Goal: Task Accomplishment & Management: Use online tool/utility

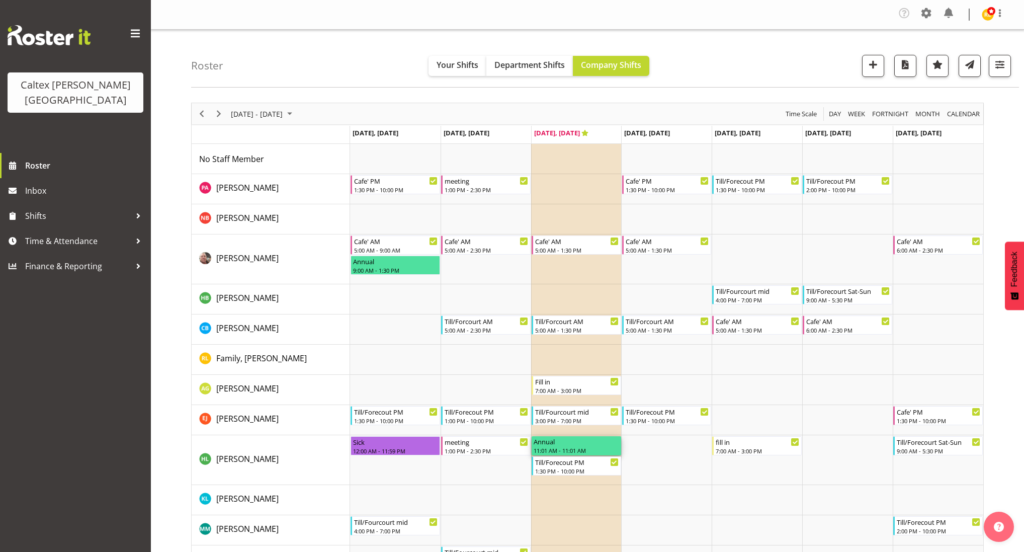
click at [541, 444] on div "Annual" at bounding box center [575, 441] width 85 height 10
click at [137, 233] on div at bounding box center [138, 240] width 15 height 15
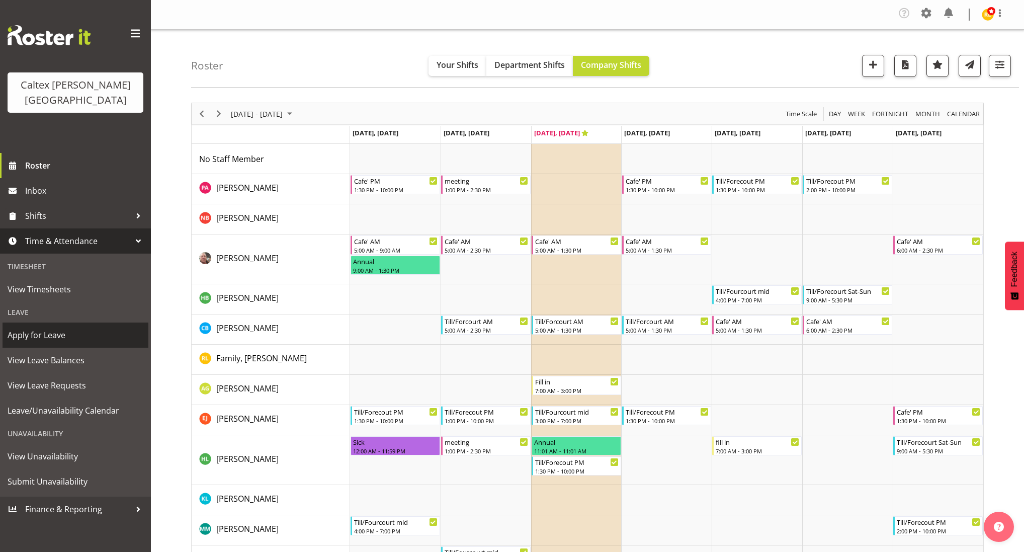
click at [37, 327] on span "Apply for Leave" at bounding box center [76, 334] width 136 height 15
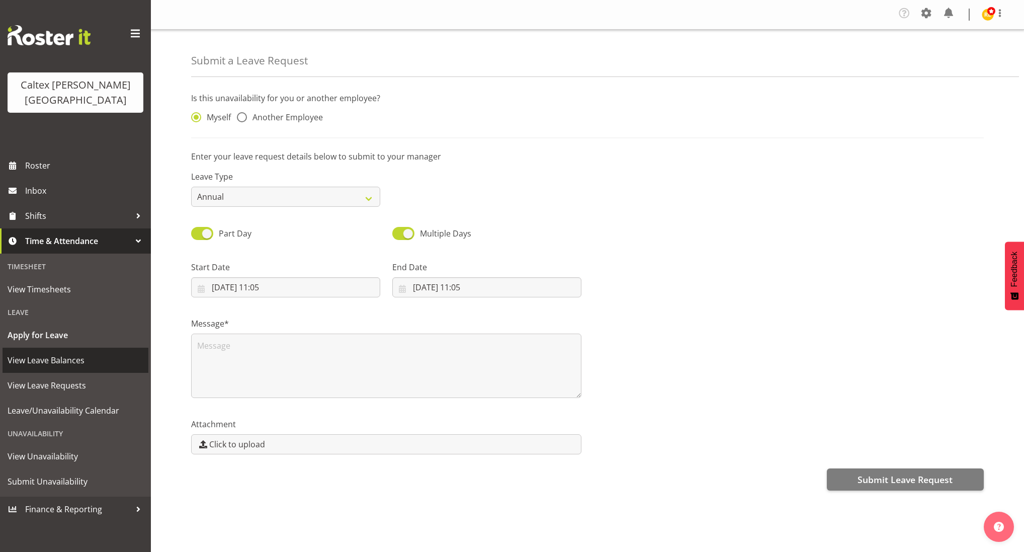
click at [38, 352] on span "View Leave Balances" at bounding box center [76, 359] width 136 height 15
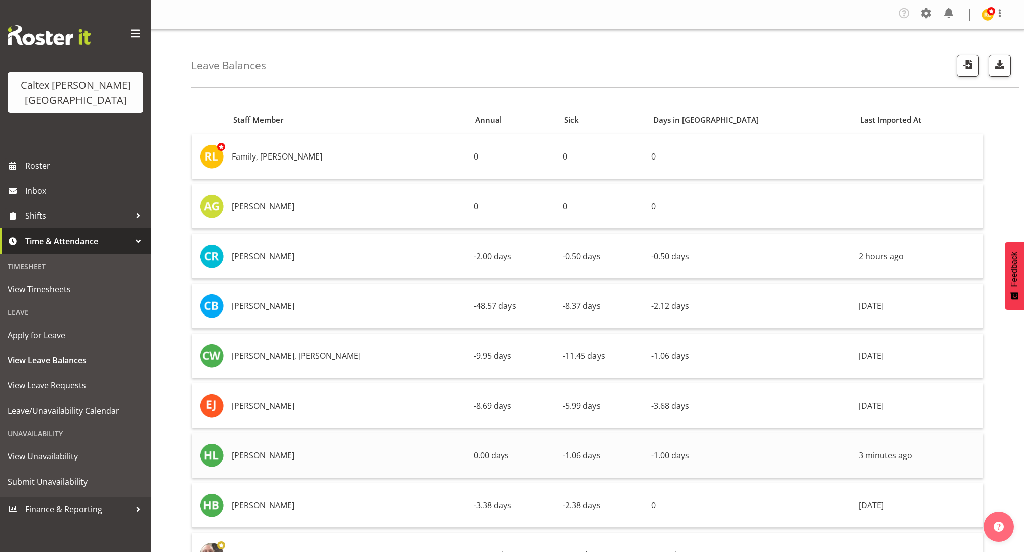
click at [246, 456] on td "[PERSON_NAME]" at bounding box center [349, 455] width 242 height 45
click at [27, 158] on span "Roster" at bounding box center [85, 165] width 121 height 15
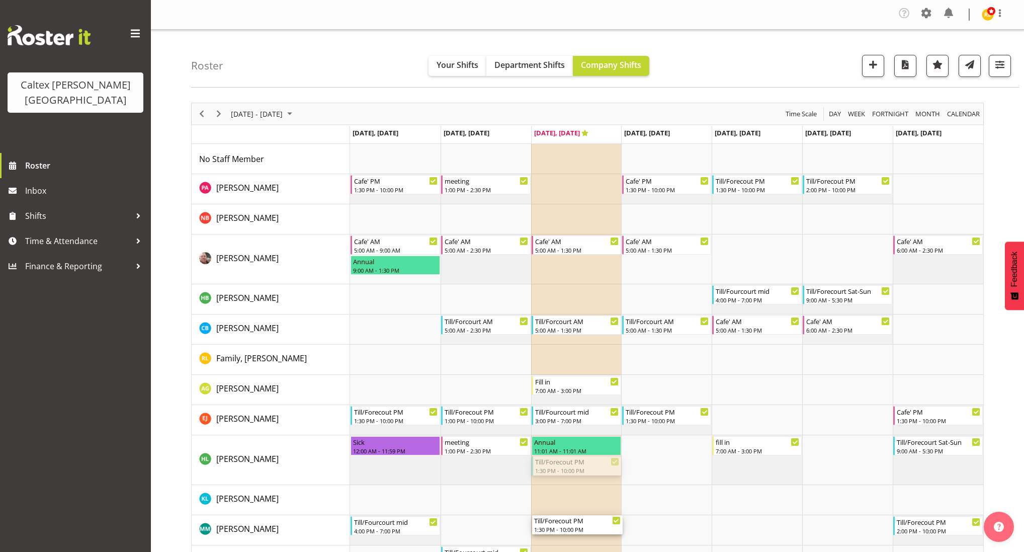
drag, startPoint x: 562, startPoint y: 472, endPoint x: 562, endPoint y: 518, distance: 46.3
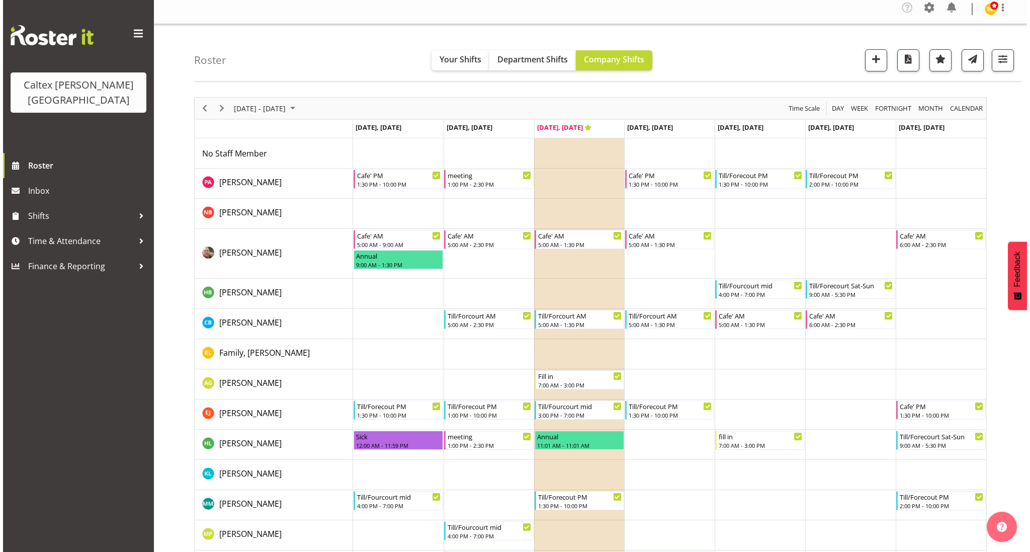
scroll to position [13, 0]
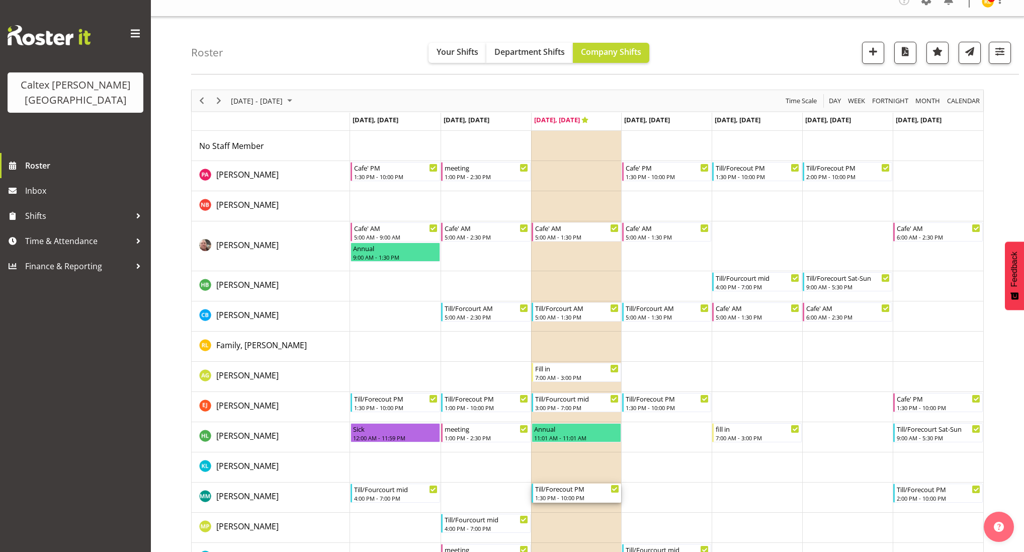
click at [563, 495] on div "1:30 PM - 10:00 PM" at bounding box center [577, 497] width 84 height 8
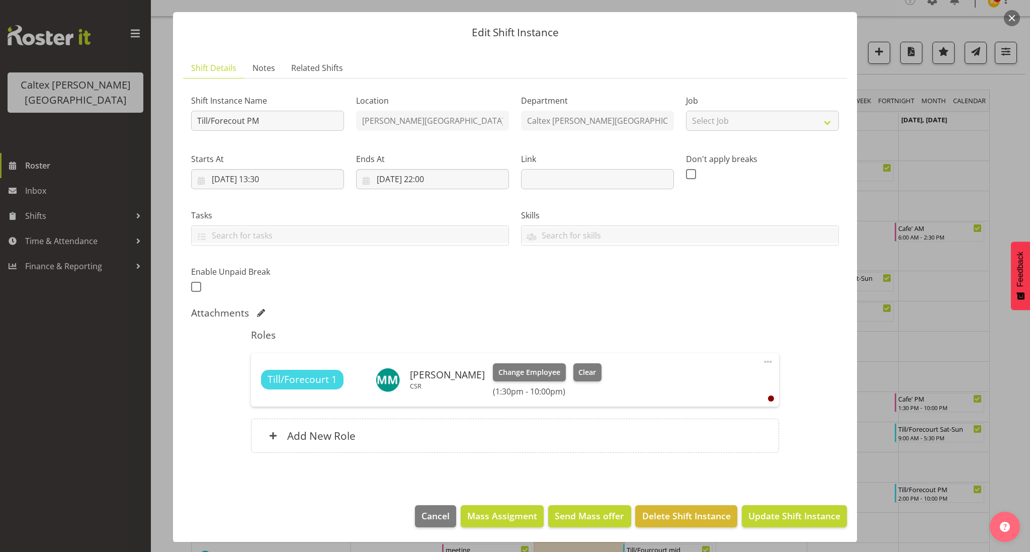
scroll to position [22, 0]
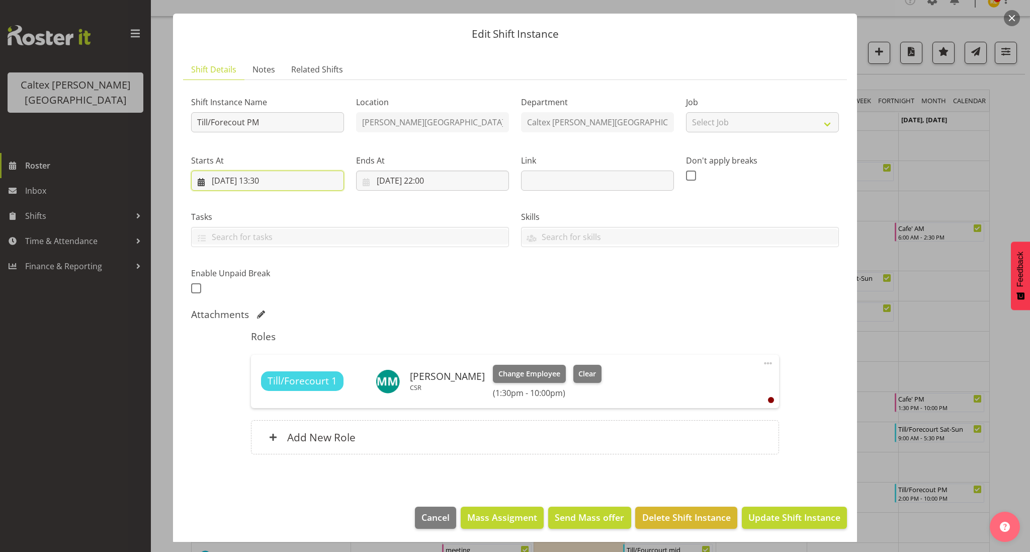
click at [265, 178] on input "10/09/2025, 13:30" at bounding box center [267, 180] width 153 height 20
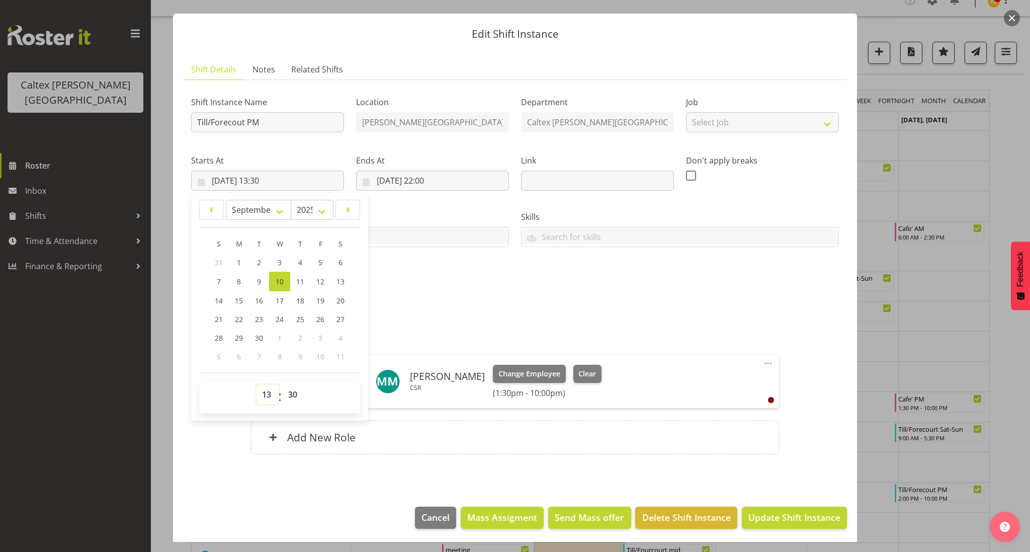
click at [269, 395] on select "00 01 02 03 04 05 06 07 08 09 10 11 12 13 14 15 16 17 18 19 20 21 22 23" at bounding box center [267, 394] width 23 height 20
select select "16"
click at [256, 384] on select "00 01 02 03 04 05 06 07 08 09 10 11 12 13 14 15 16 17 18 19 20 21 22 23" at bounding box center [267, 394] width 23 height 20
type input "10/09/2025, 16:30"
click at [298, 398] on select "00 01 02 03 04 05 06 07 08 09 10 11 12 13 14 15 16 17 18 19 20 21 22 23 24 25 2…" at bounding box center [294, 394] width 23 height 20
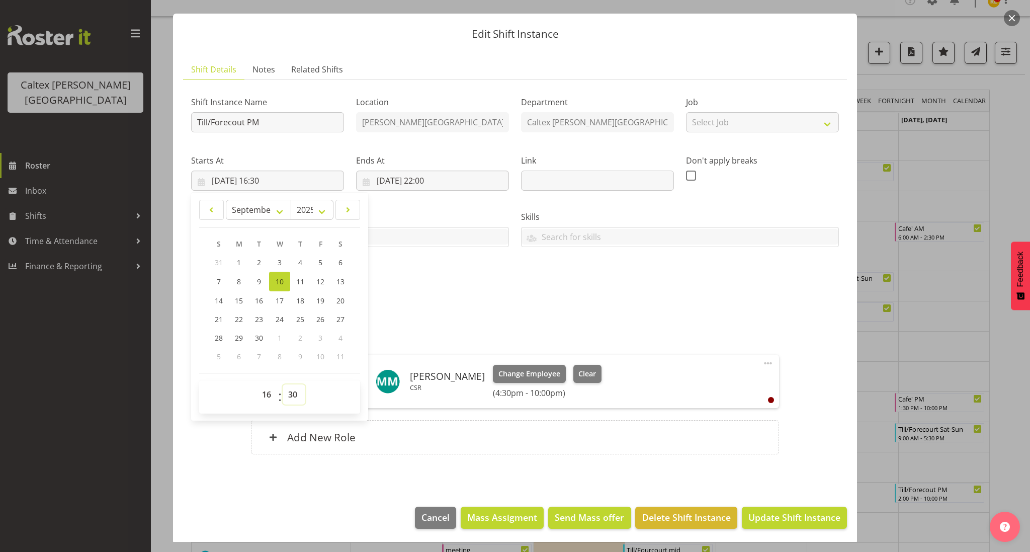
select select "0"
click at [283, 384] on select "00 01 02 03 04 05 06 07 08 09 10 11 12 13 14 15 16 17 18 19 20 21 22 23 24 25 2…" at bounding box center [294, 394] width 23 height 20
type input "10/09/2025, 16:00"
click at [475, 288] on div "Shift Instance Name Till/Forecout PM Location Stokes Valley Department Caltex S…" at bounding box center [515, 192] width 660 height 220
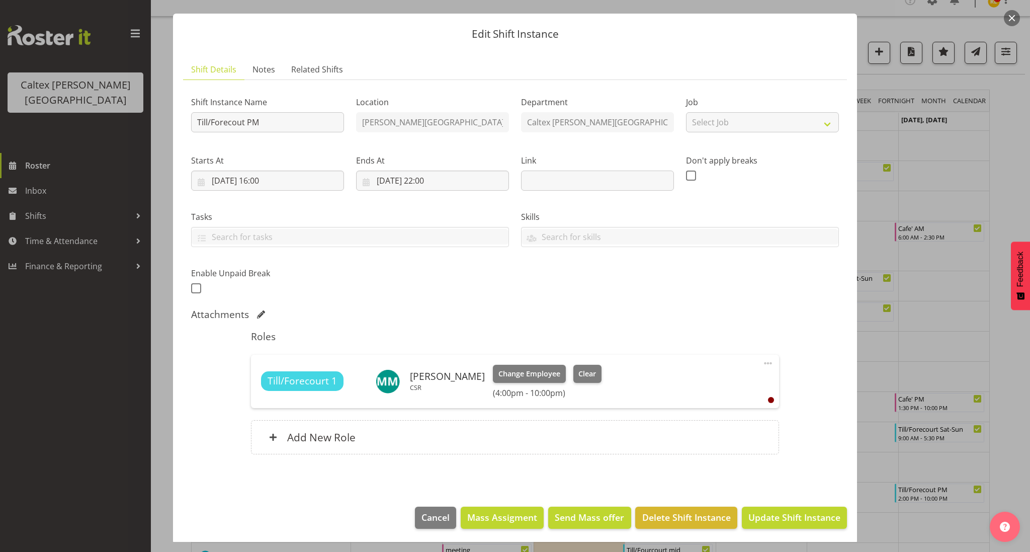
scroll to position [23, 0]
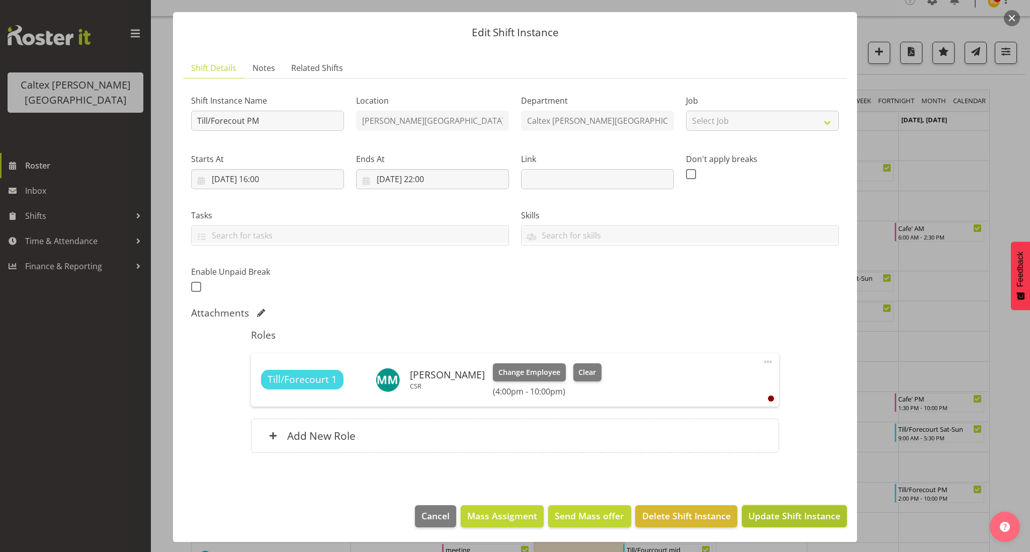
click at [778, 516] on span "Update Shift Instance" at bounding box center [794, 515] width 92 height 13
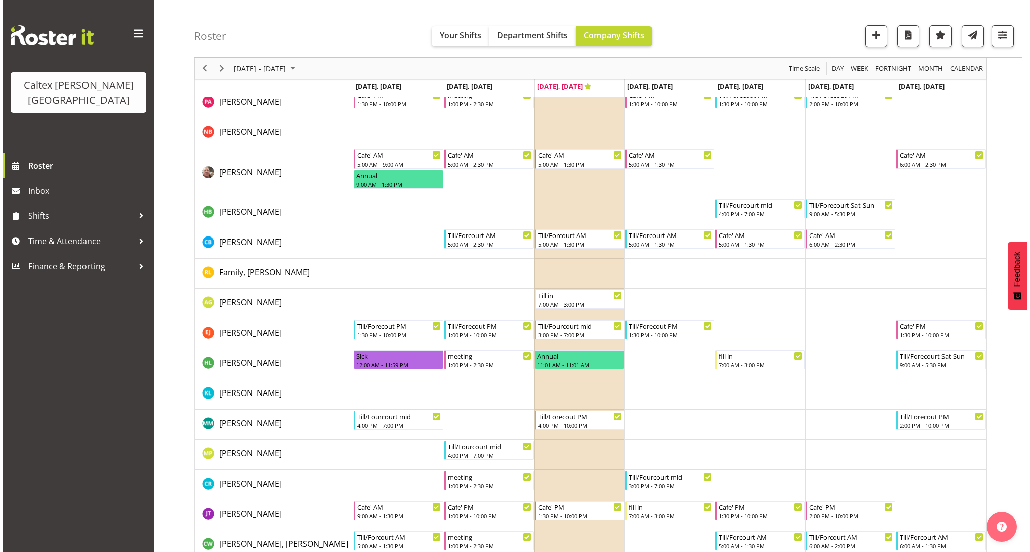
scroll to position [88, 0]
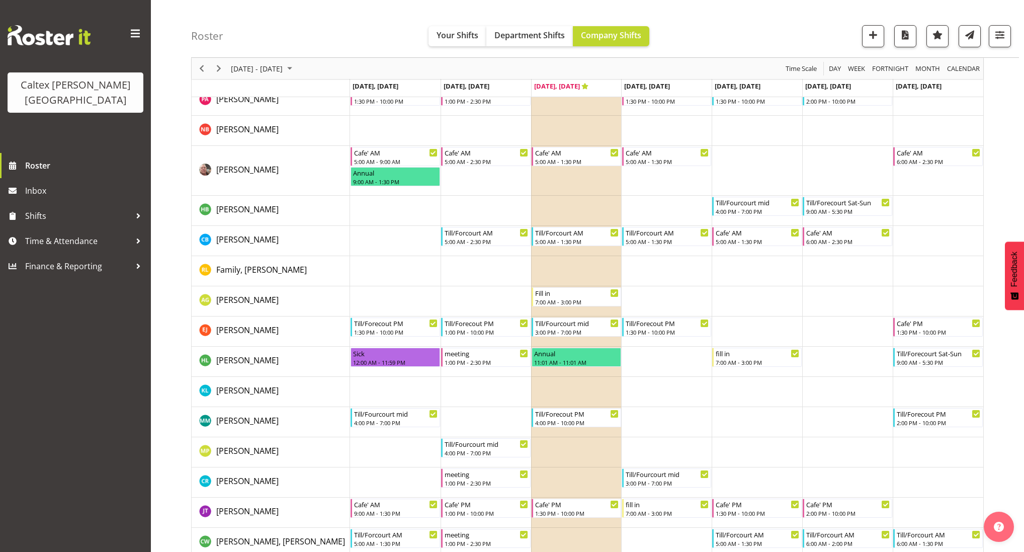
click at [556, 482] on td "Timeline Week of September 10, 2025" at bounding box center [576, 482] width 90 height 30
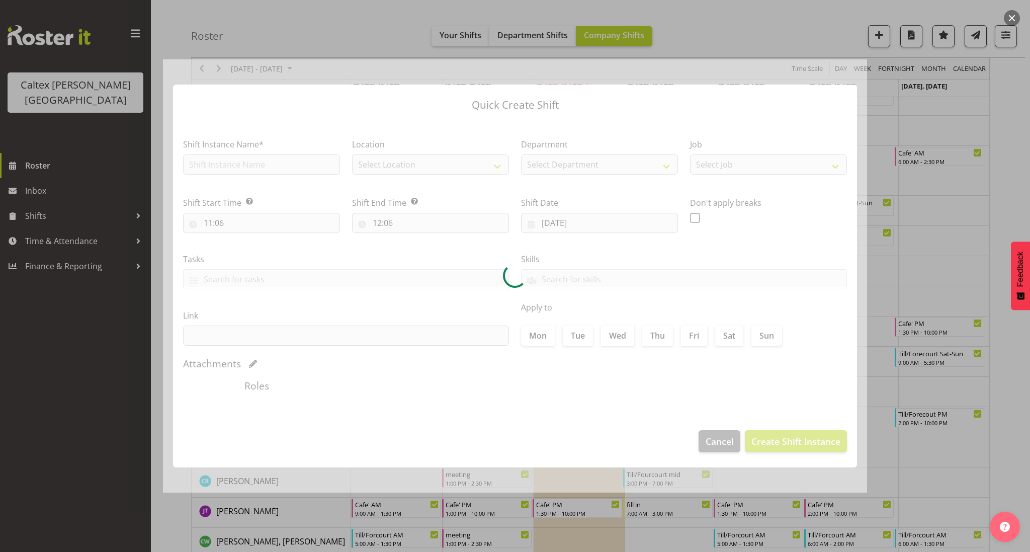
checkbox input "true"
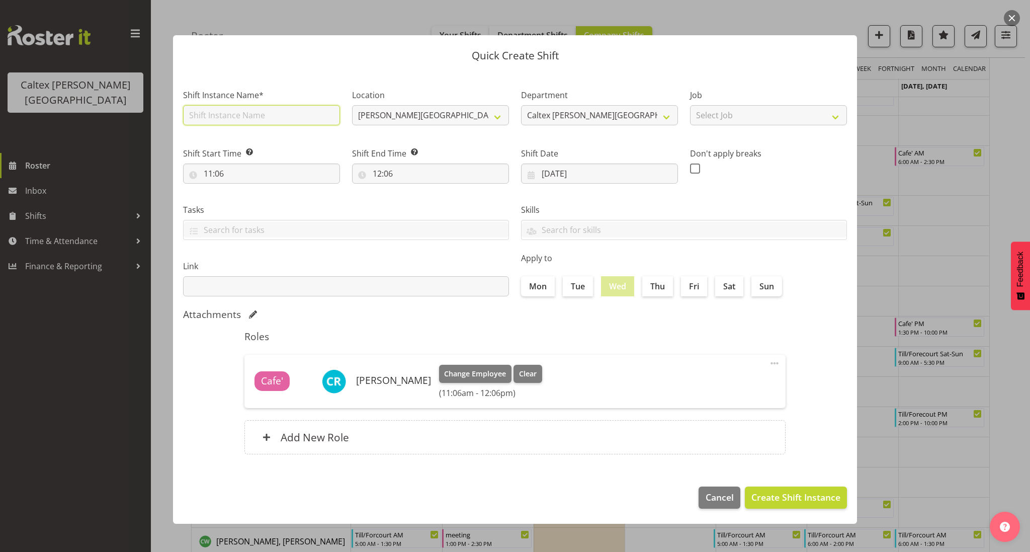
click at [236, 119] on input "text" at bounding box center [261, 115] width 157 height 20
type input "fill in"
click at [236, 168] on input "11:06" at bounding box center [261, 173] width 157 height 20
click at [248, 206] on select "00 01 02 03 04 05 06 07 08 09 10 11 12 13 14 15 16 17 18 19 20 21 22 23" at bounding box center [251, 200] width 23 height 20
select select "13"
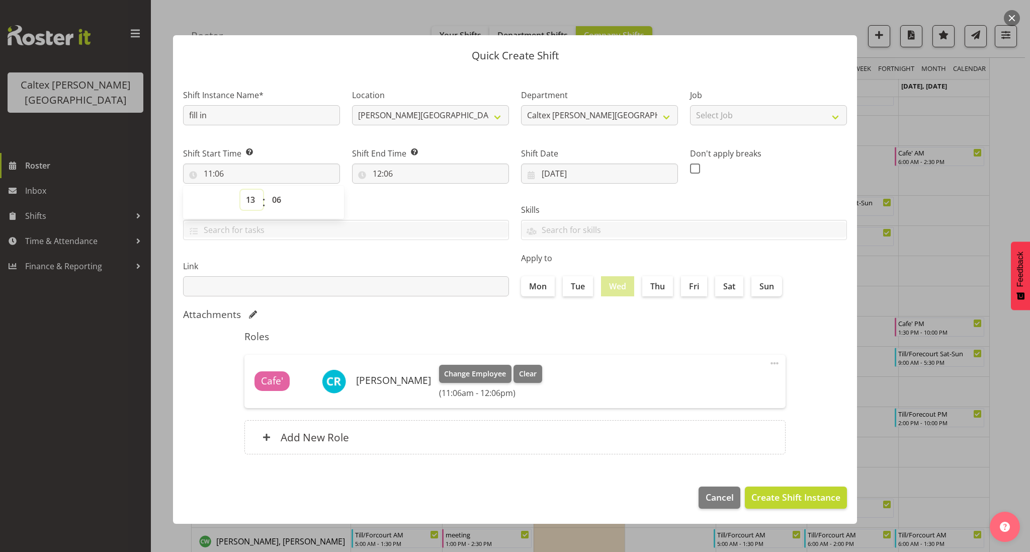
click at [240, 190] on select "00 01 02 03 04 05 06 07 08 09 10 11 12 13 14 15 16 17 18 19 20 21 22 23" at bounding box center [251, 200] width 23 height 20
type input "13:06"
click at [279, 208] on select "00 01 02 03 04 05 06 07 08 09 10 11 12 13 14 15 16 17 18 19 20 21 22 23 24 25 2…" at bounding box center [277, 200] width 23 height 20
select select "30"
click at [266, 190] on select "00 01 02 03 04 05 06 07 08 09 10 11 12 13 14 15 16 17 18 19 20 21 22 23 24 25 2…" at bounding box center [277, 200] width 23 height 20
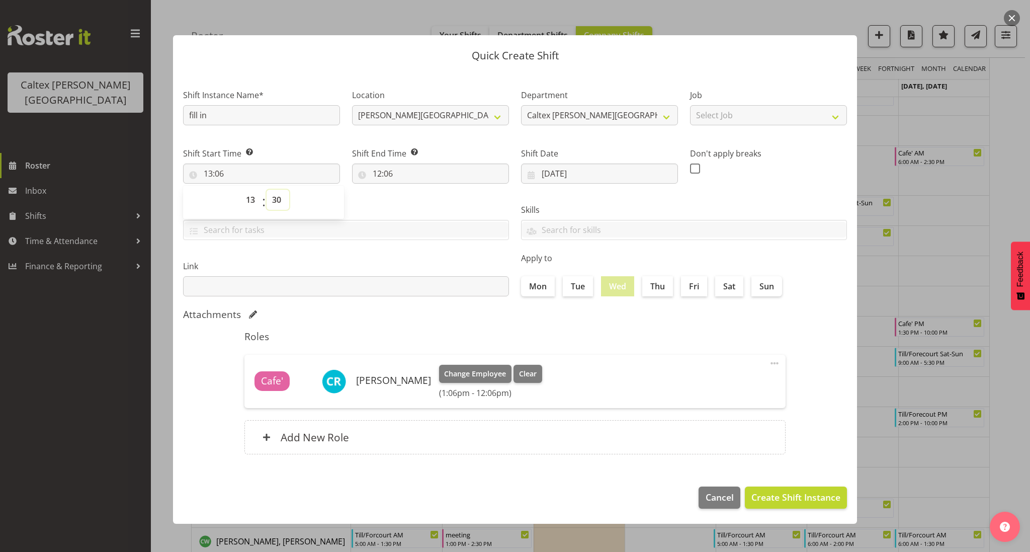
type input "13:30"
click at [380, 172] on input "12:06" at bounding box center [430, 173] width 157 height 20
click at [425, 205] on select "00 01 02 03 04 05 06 07 08 09 10 11 12 13 14 15 16 17 18 19 20 21 22 23" at bounding box center [420, 200] width 23 height 20
select select "16"
click at [409, 190] on select "00 01 02 03 04 05 06 07 08 09 10 11 12 13 14 15 16 17 18 19 20 21 22 23" at bounding box center [420, 200] width 23 height 20
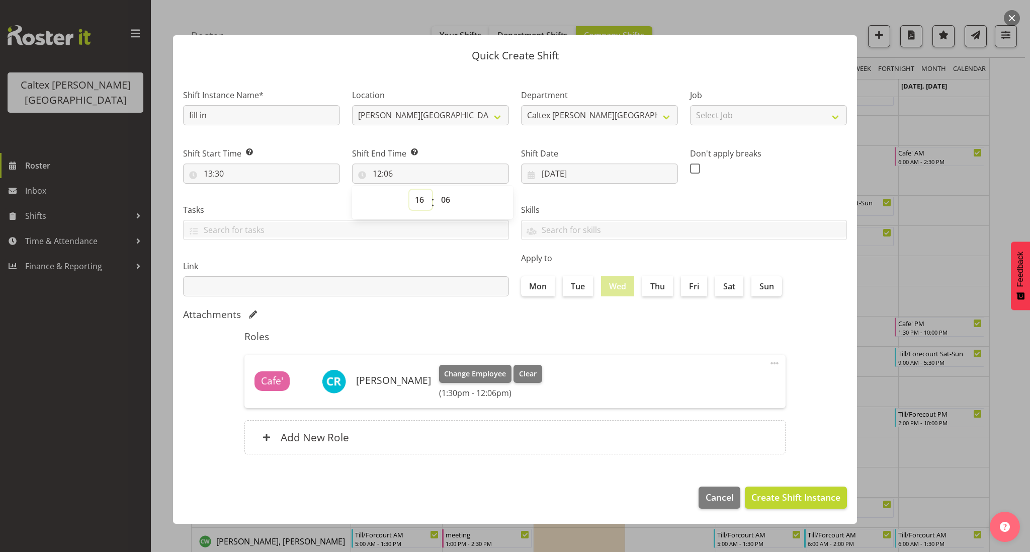
type input "16:06"
click at [442, 204] on select "00 01 02 03 04 05 06 07 08 09 10 11 12 13 14 15 16 17 18 19 20 21 22 23 24 25 2…" at bounding box center [446, 200] width 23 height 20
select select "0"
click at [435, 190] on select "00 01 02 03 04 05 06 07 08 09 10 11 12 13 14 15 16 17 18 19 20 21 22 23 24 25 2…" at bounding box center [446, 200] width 23 height 20
type input "16:00"
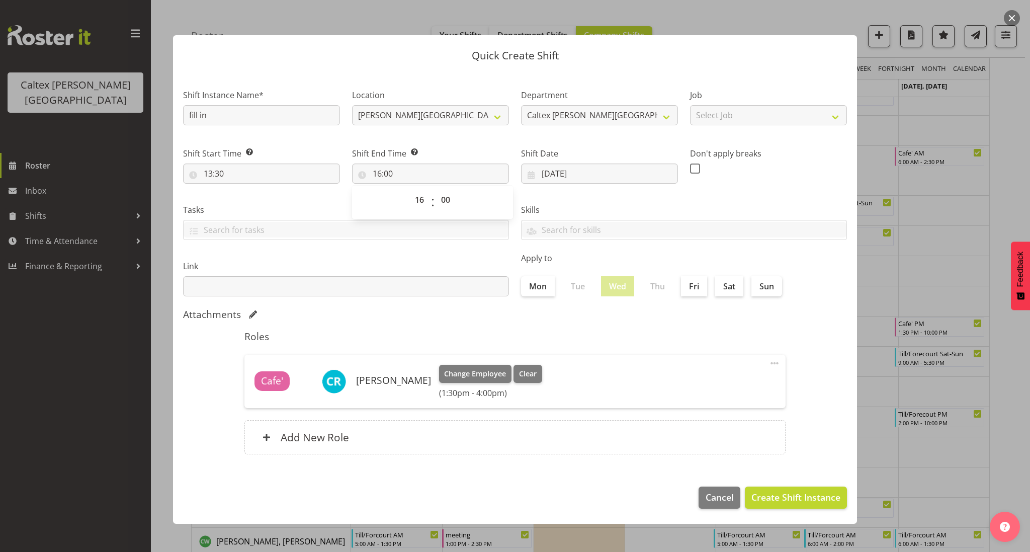
click at [427, 308] on div "Attachments" at bounding box center [515, 314] width 664 height 12
click at [803, 497] on span "Create Shift Instance" at bounding box center [795, 496] width 89 height 13
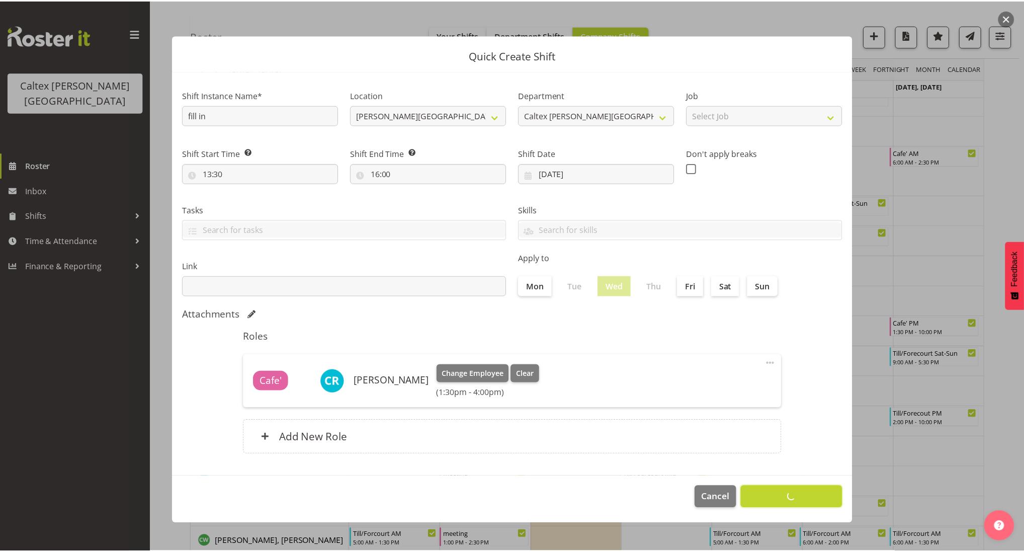
scroll to position [82, 0]
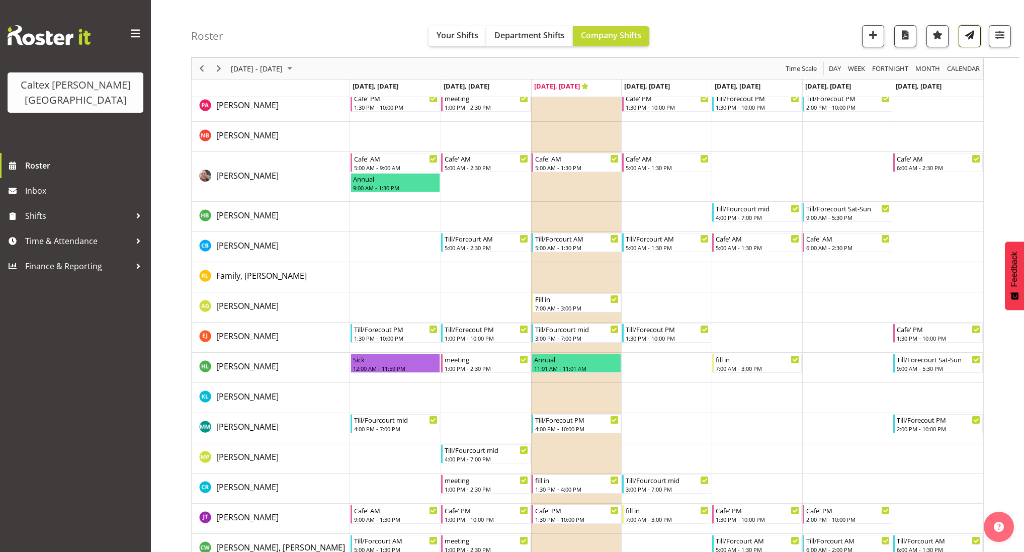
click at [968, 41] on span "button" at bounding box center [969, 34] width 13 height 13
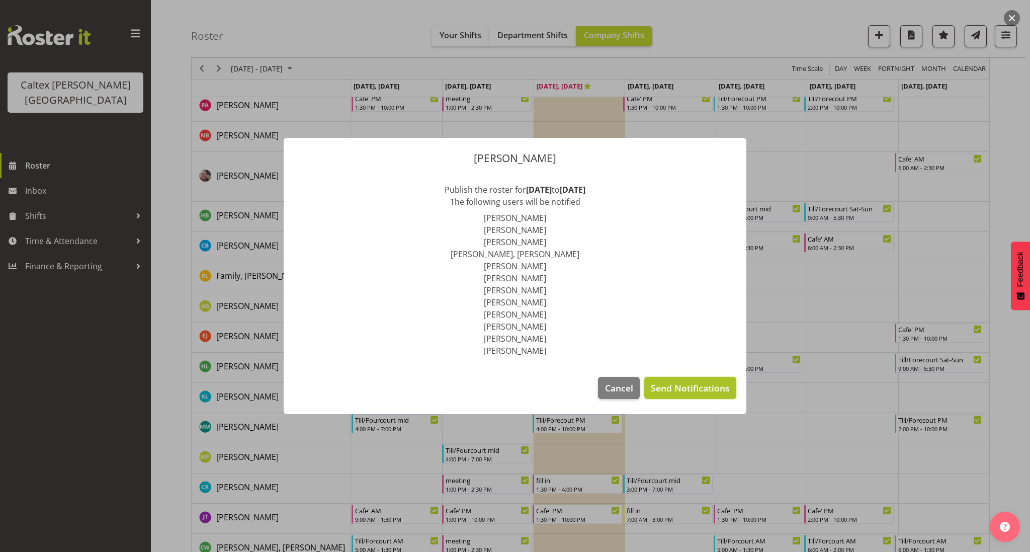
click at [688, 390] on span "Send Notifications" at bounding box center [690, 387] width 79 height 13
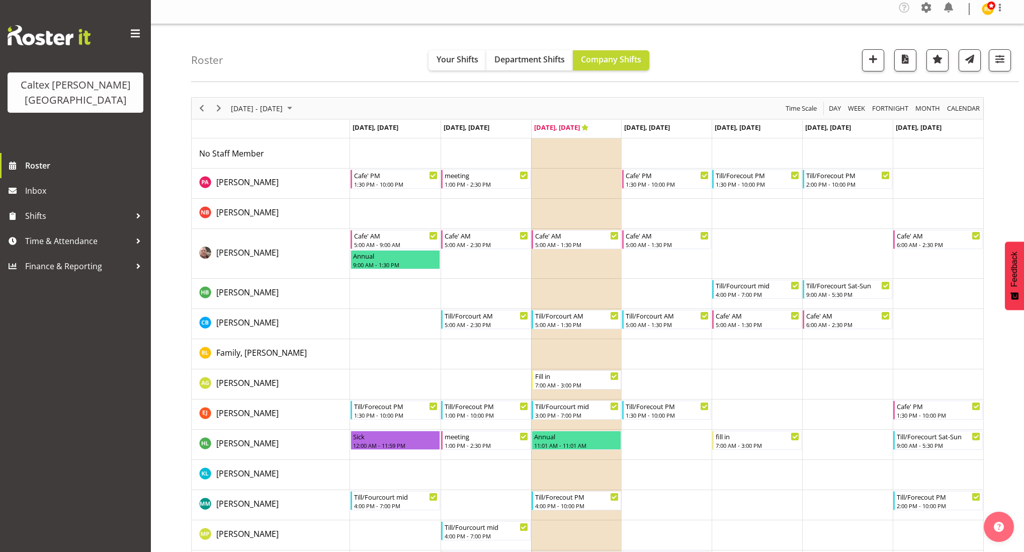
scroll to position [0, 0]
